Goal: Book appointment/travel/reservation

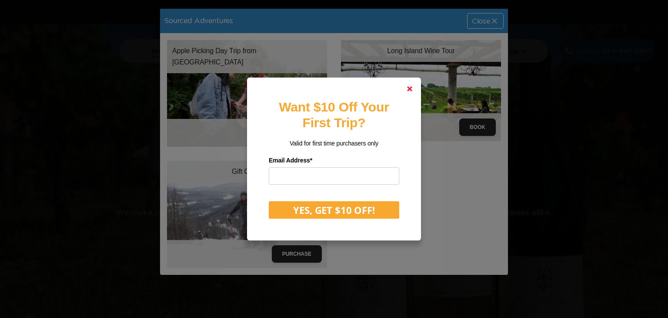
click at [415, 93] on link at bounding box center [409, 88] width 21 height 21
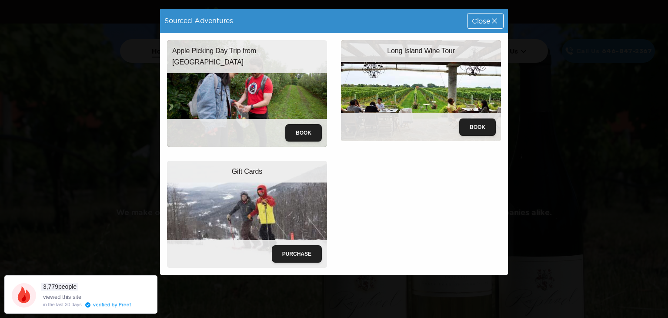
click at [494, 21] on icon at bounding box center [494, 20] width 5 height 5
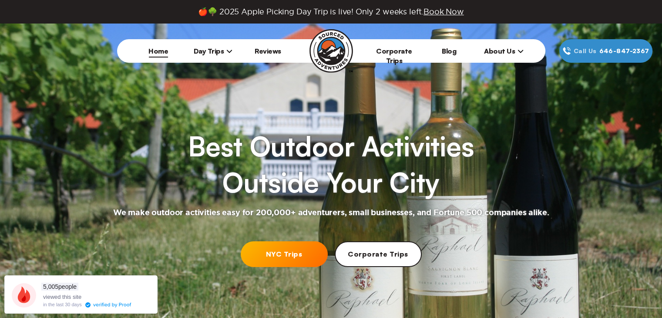
click at [213, 50] on span "Day Trips" at bounding box center [213, 51] width 39 height 9
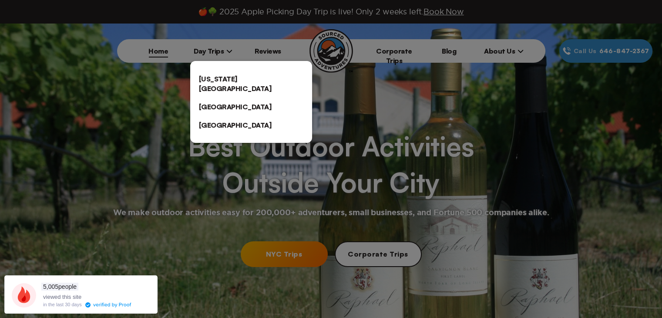
click at [207, 81] on link "[US_STATE][GEOGRAPHIC_DATA]" at bounding box center [251, 84] width 122 height 28
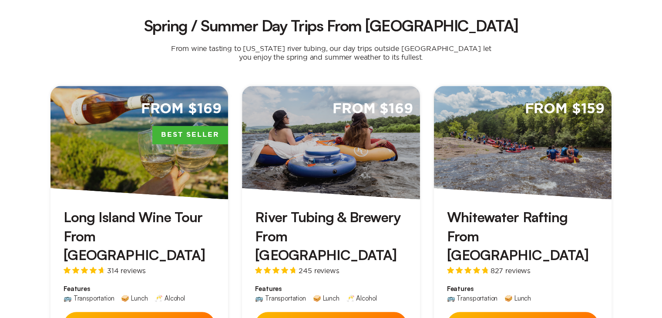
scroll to position [595, 0]
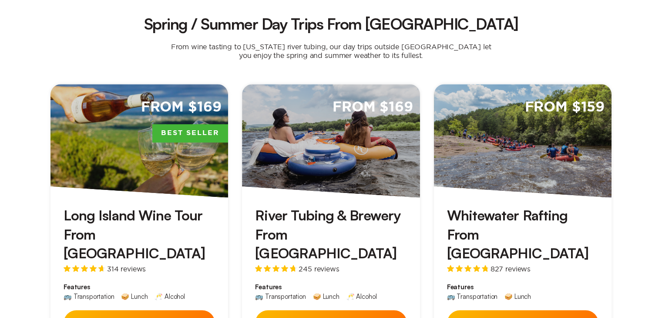
click at [496, 310] on button "See Details" at bounding box center [522, 323] width 151 height 26
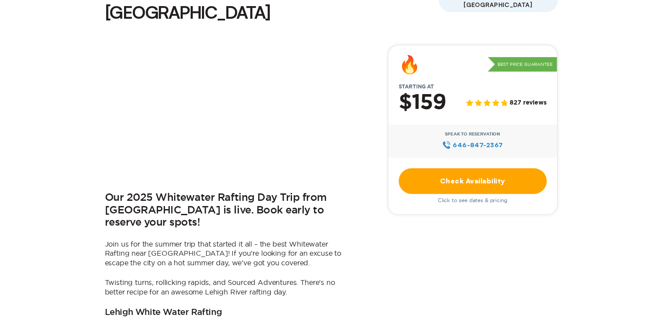
scroll to position [266, 0]
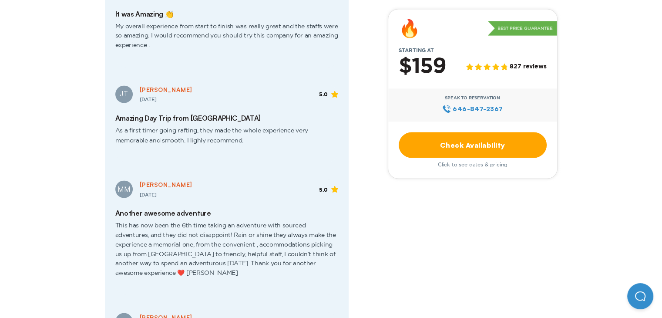
scroll to position [1513, 0]
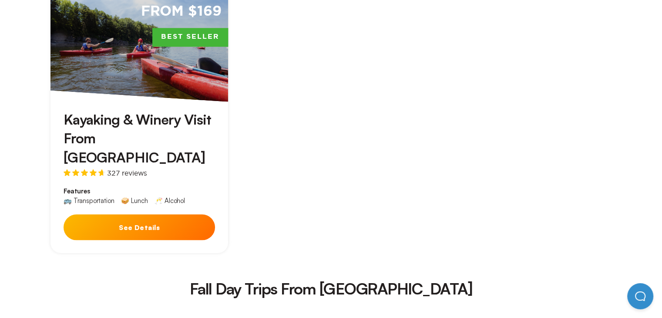
scroll to position [919, 0]
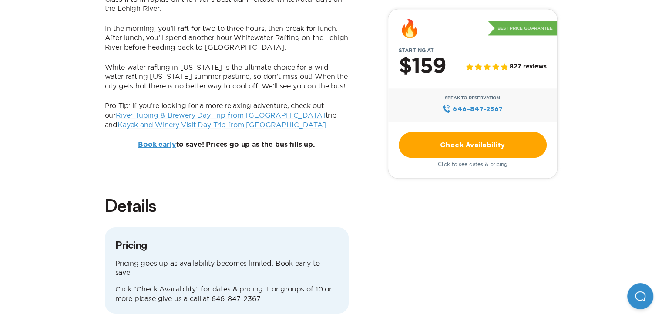
scroll to position [778, 0]
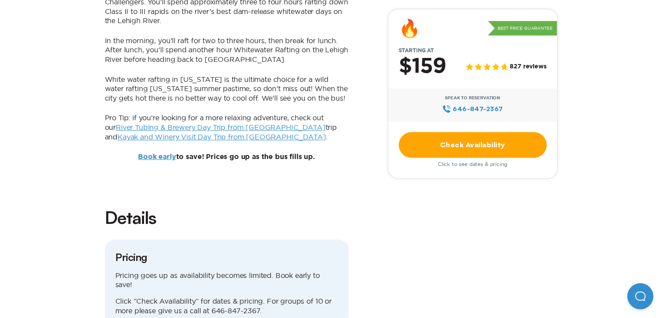
click at [154, 153] on link "Book early" at bounding box center [157, 156] width 38 height 7
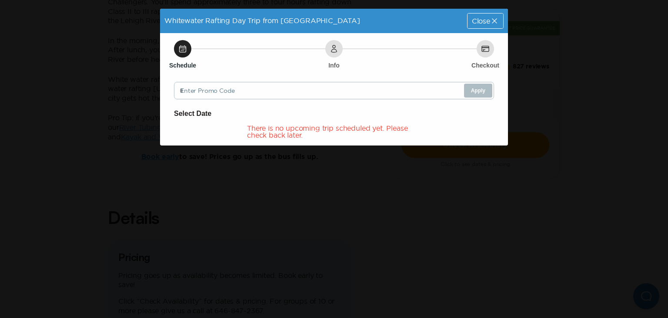
click at [186, 46] on icon at bounding box center [182, 48] width 9 height 9
click at [183, 51] on icon at bounding box center [182, 48] width 9 height 9
click at [486, 16] on div "Close" at bounding box center [486, 20] width 36 height 15
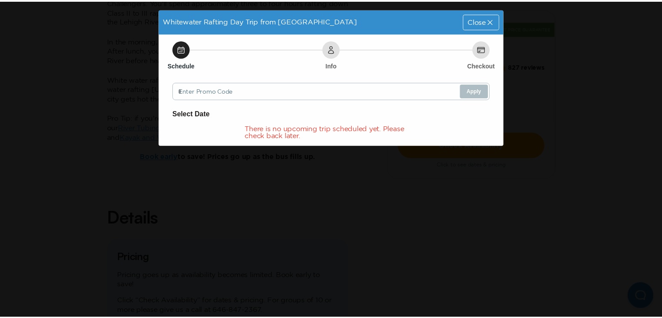
scroll to position [778, 0]
